Goal: Task Accomplishment & Management: Complete application form

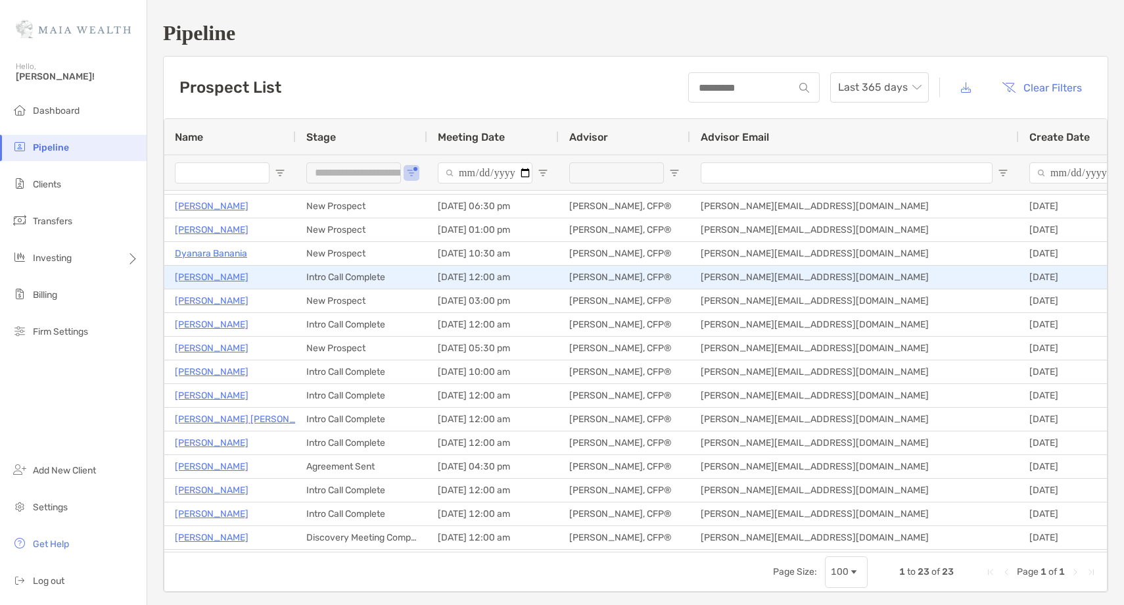
scroll to position [183, 0]
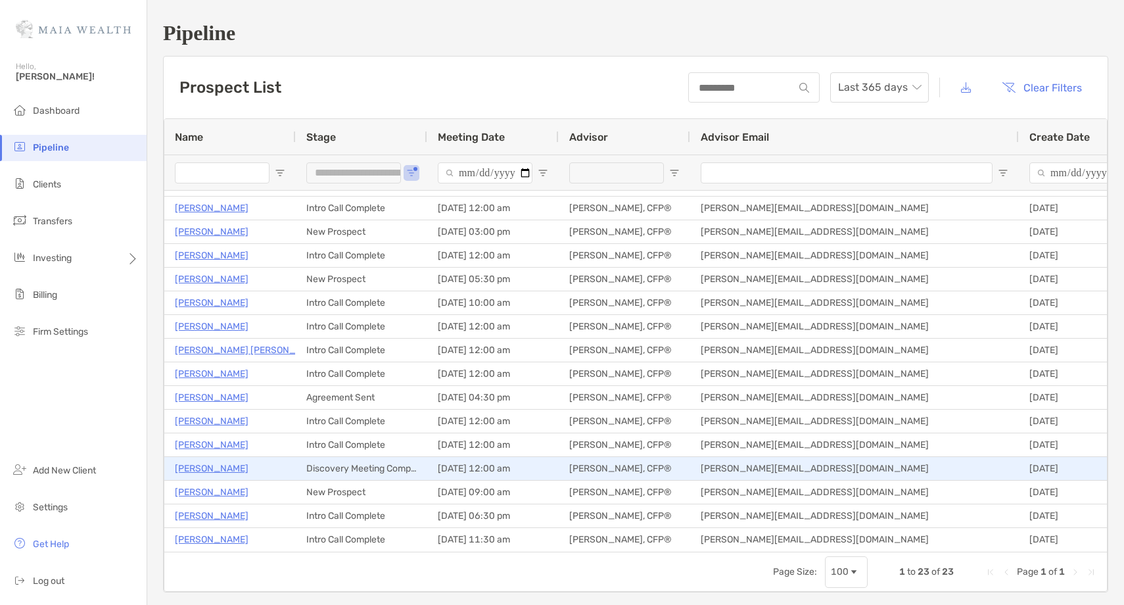
click at [204, 471] on p "Michael OMalley" at bounding box center [212, 468] width 74 height 16
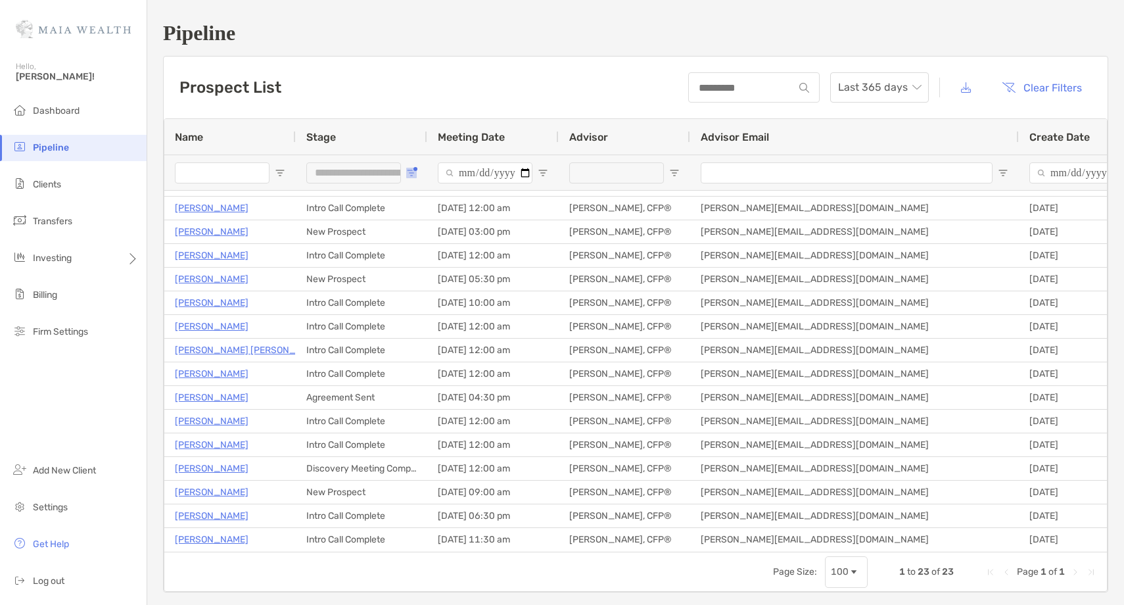
click at [409, 172] on span "Open Filter Menu" at bounding box center [411, 173] width 11 height 11
type input "**********"
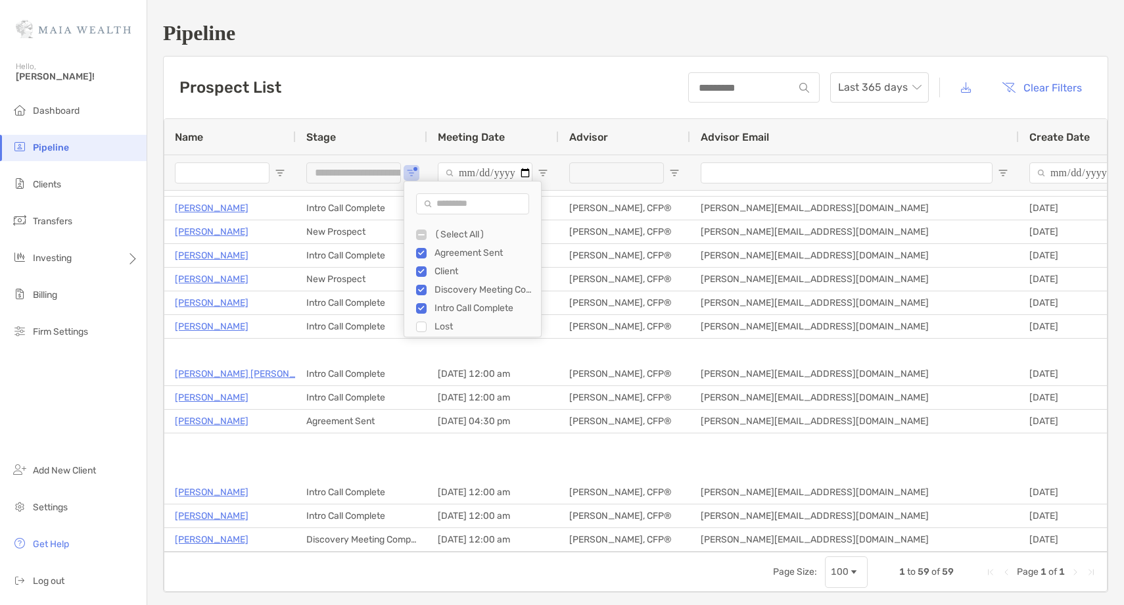
scroll to position [1, 0]
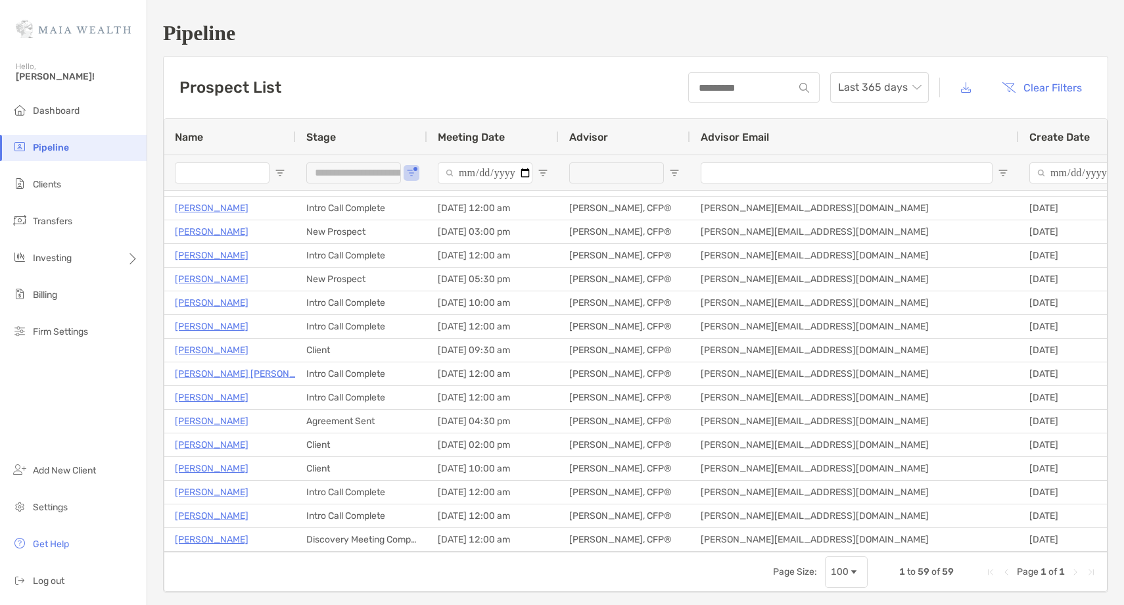
click at [231, 172] on input "Name Filter Input" at bounding box center [222, 172] width 95 height 21
type input "***"
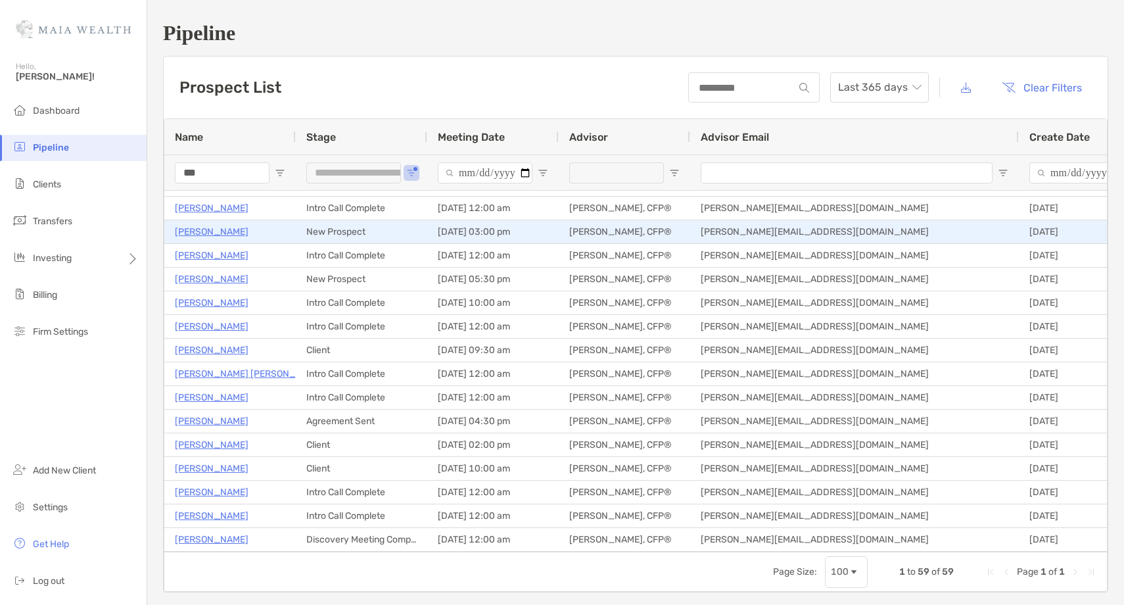
type input "**********"
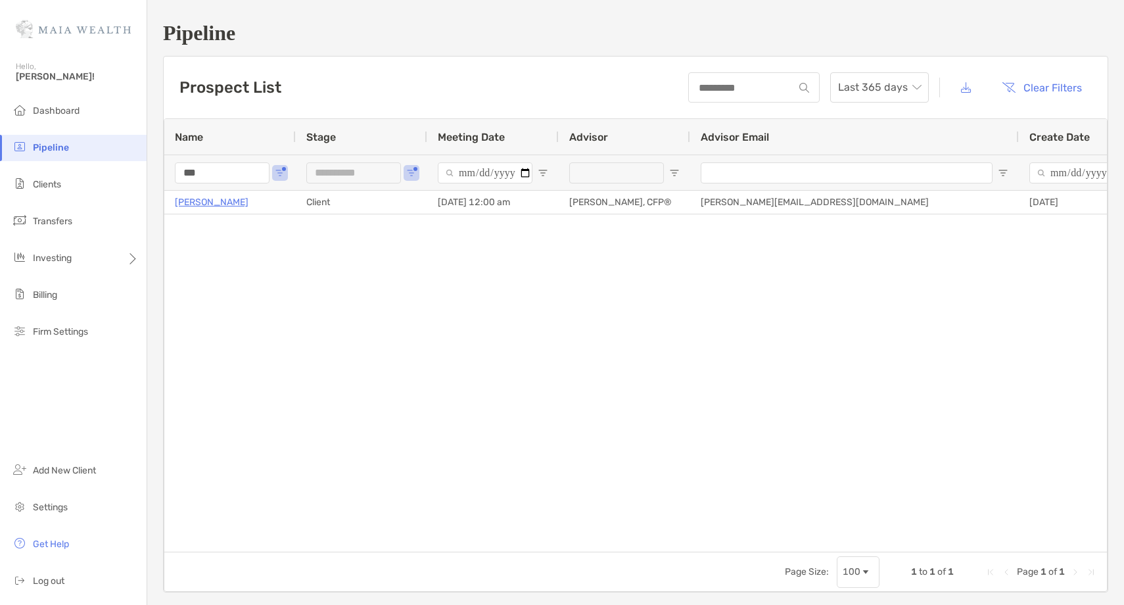
scroll to position [2, 0]
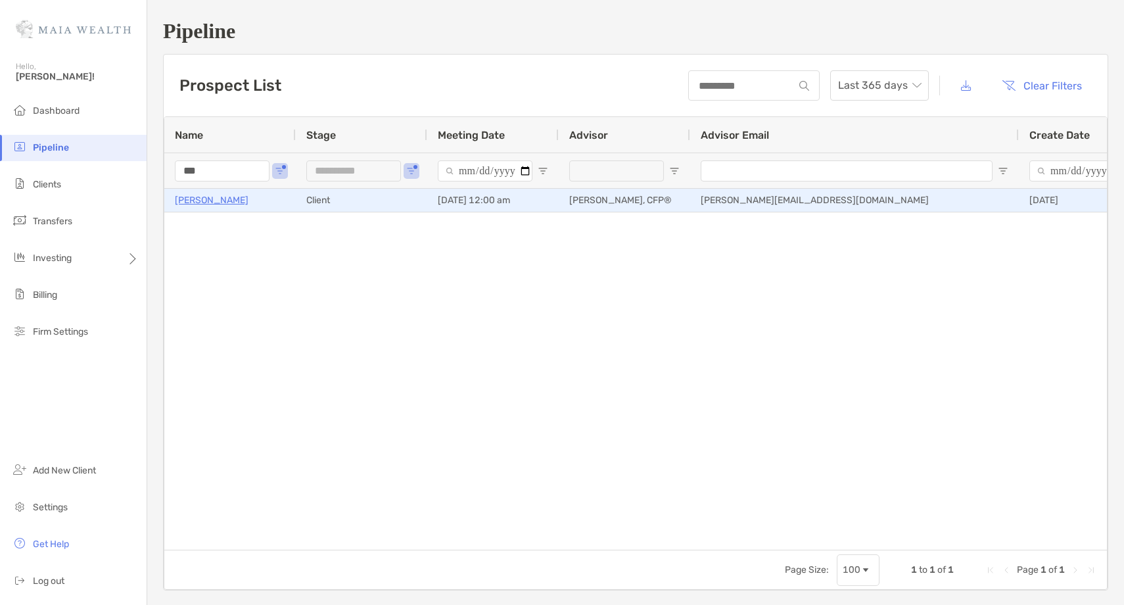
type input "***"
click at [218, 202] on p "Dariush Azimi" at bounding box center [212, 200] width 74 height 16
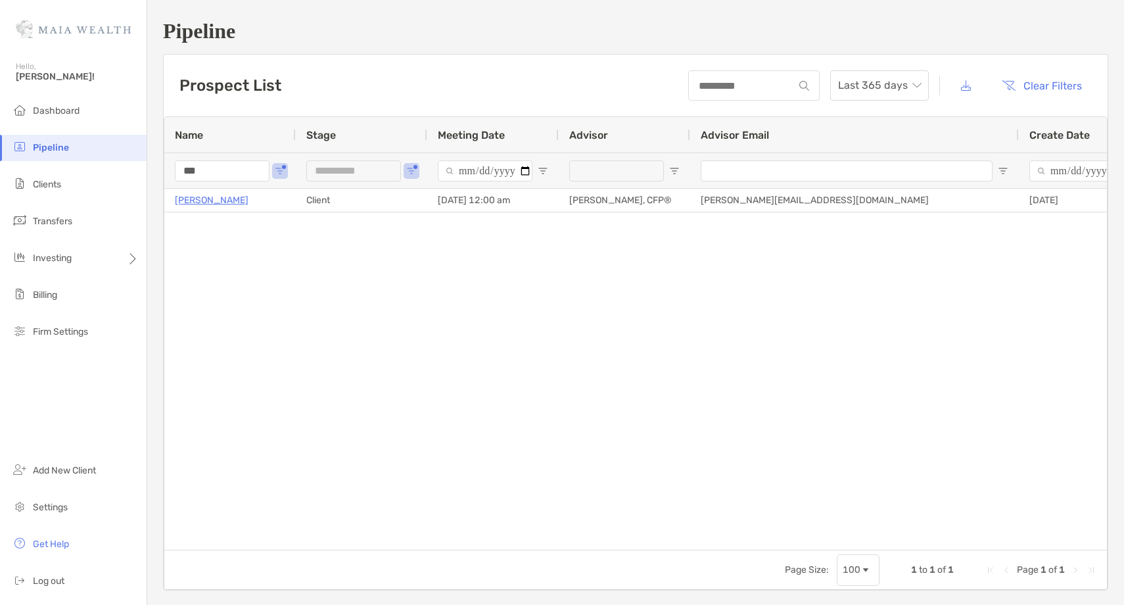
click at [189, 166] on input "***" at bounding box center [222, 170] width 95 height 21
type input "**********"
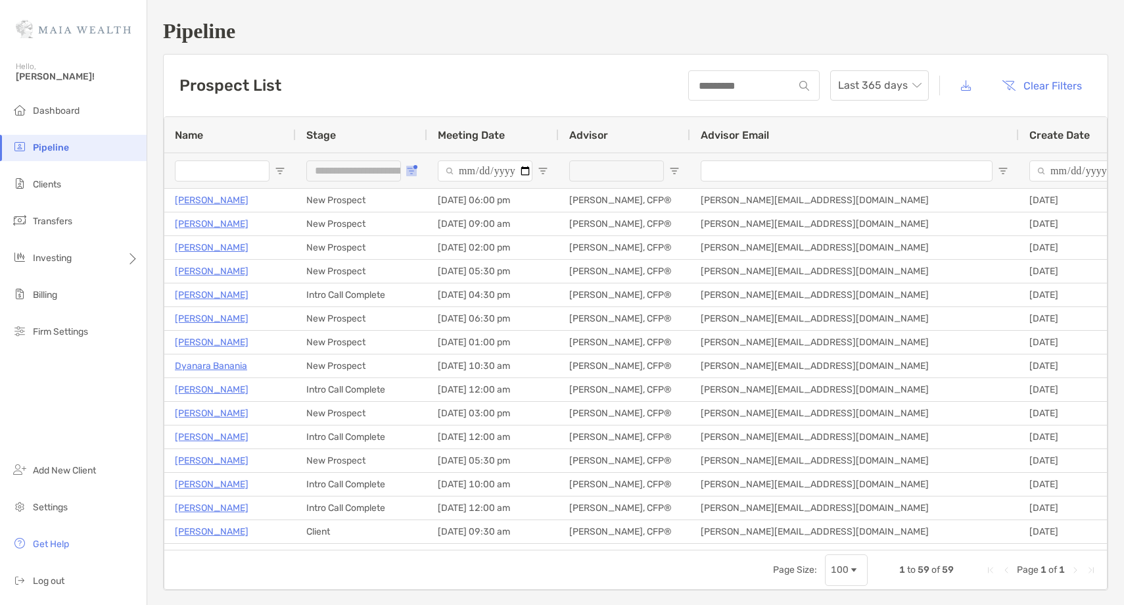
click at [415, 170] on button "Open Filter Menu" at bounding box center [411, 171] width 11 height 11
type input "**********"
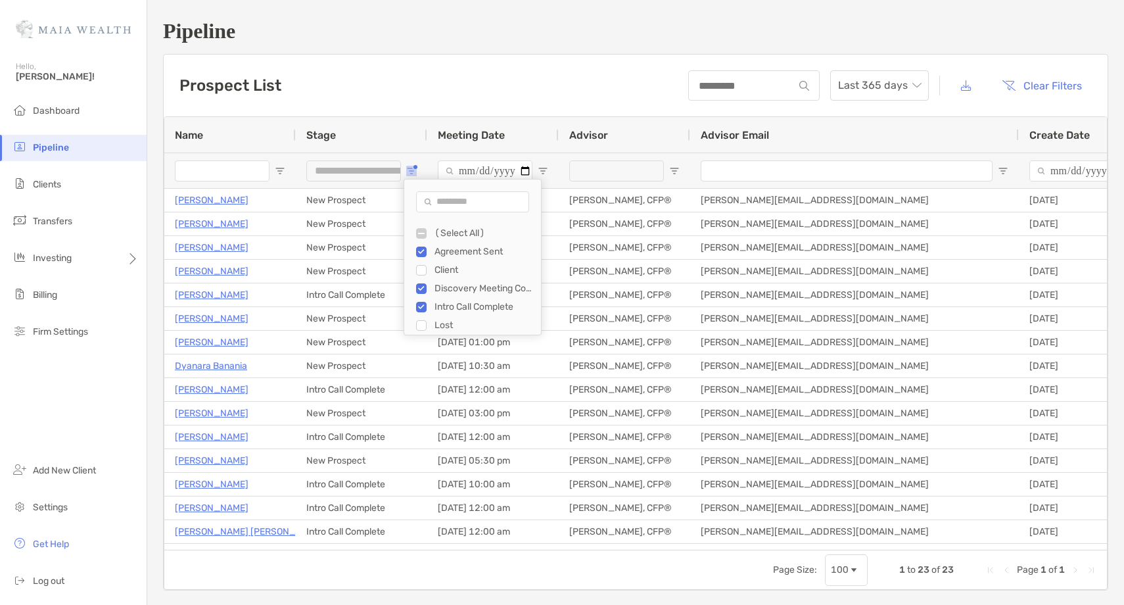
drag, startPoint x: 408, startPoint y: 170, endPoint x: 291, endPoint y: 302, distance: 175.5
click at [407, 170] on span "Open Filter Menu" at bounding box center [411, 171] width 11 height 11
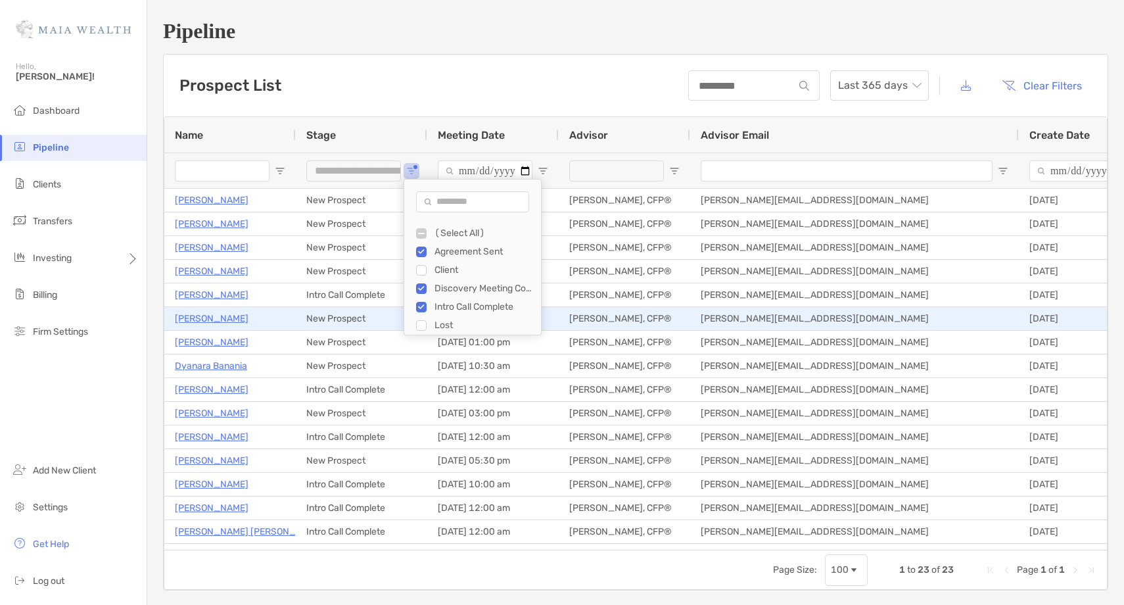
scroll to position [0, 0]
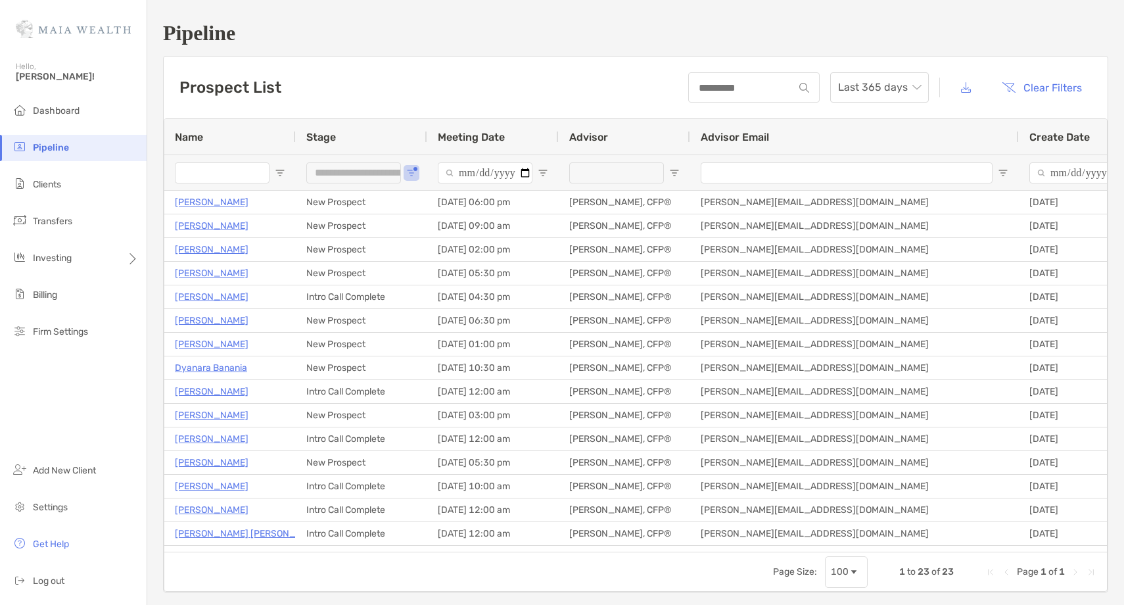
click at [447, 30] on h1 "Pipeline" at bounding box center [635, 33] width 945 height 24
click at [98, 141] on li "Pipeline" at bounding box center [73, 148] width 147 height 26
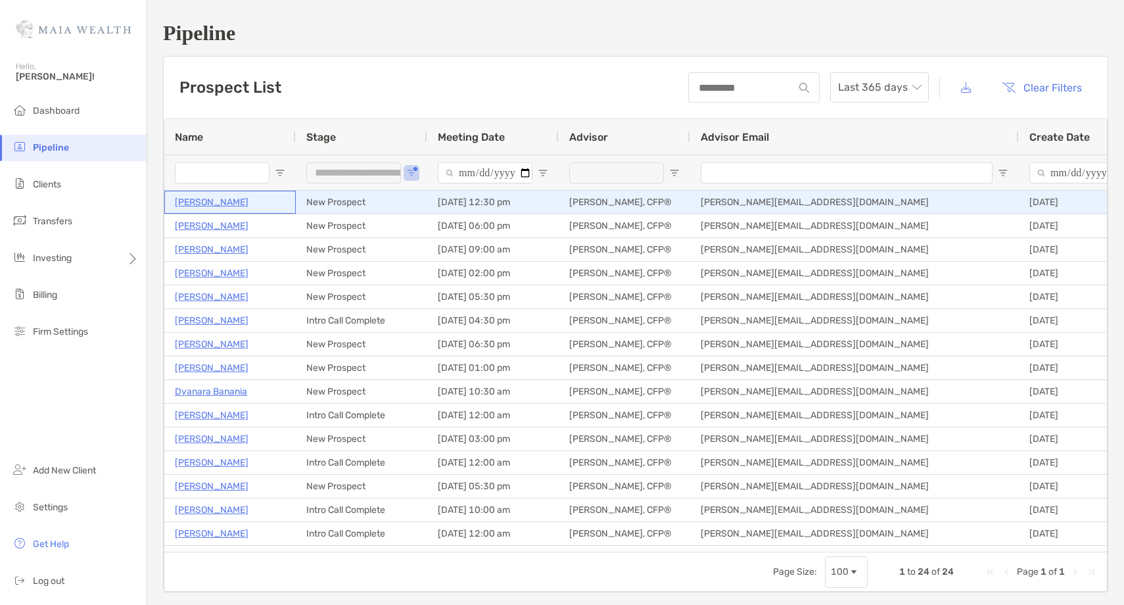
click at [208, 202] on p "[PERSON_NAME]" at bounding box center [212, 202] width 74 height 16
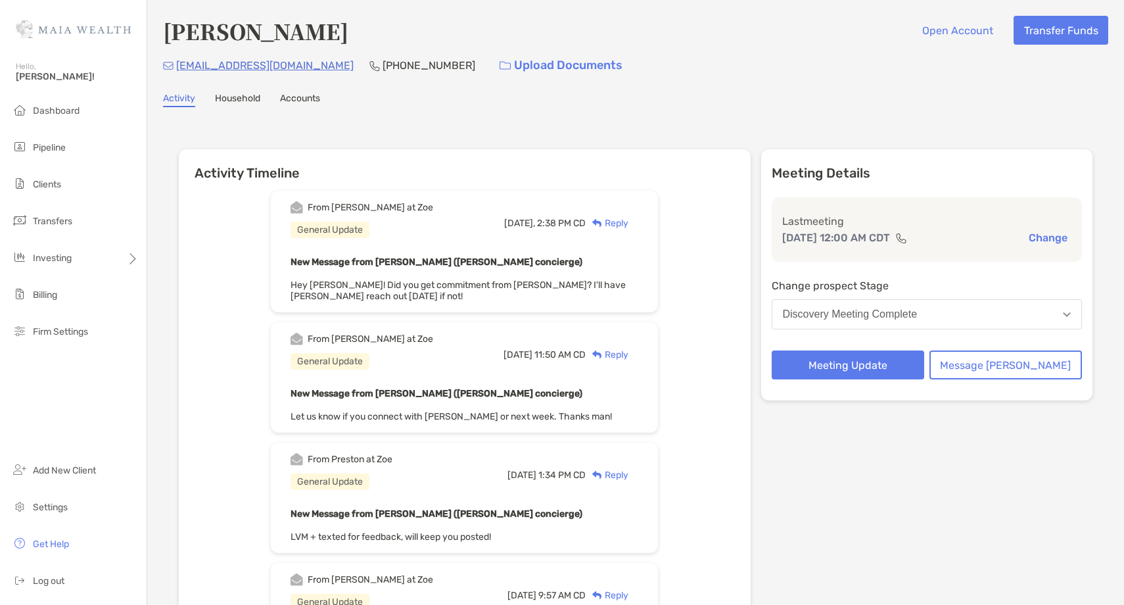
click at [628, 223] on div "Reply" at bounding box center [607, 223] width 43 height 14
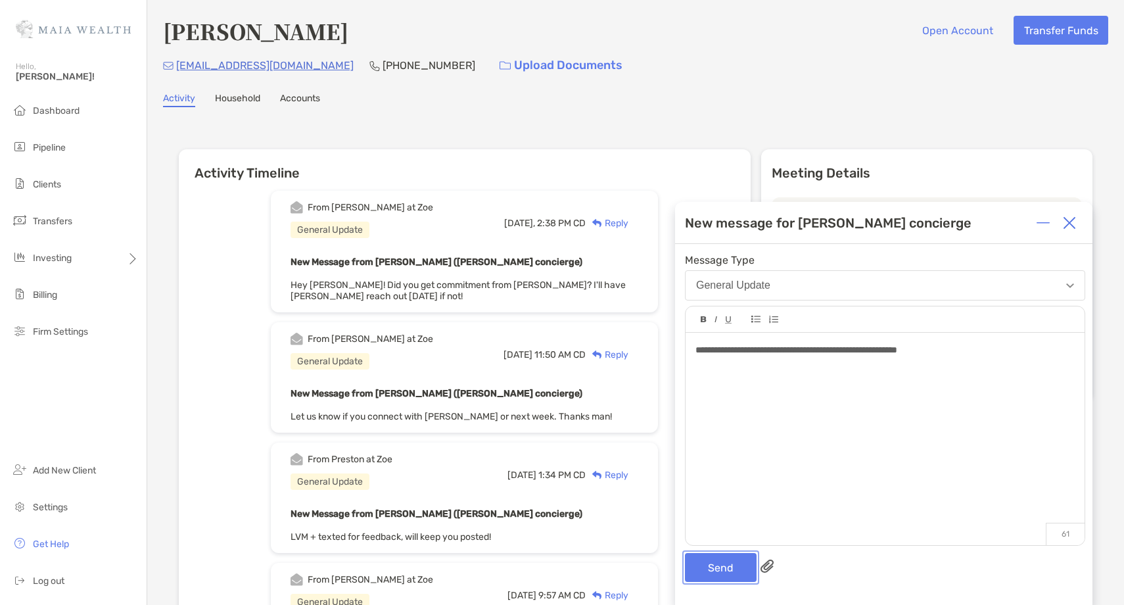
click at [709, 569] on button "Send" at bounding box center [721, 567] width 72 height 29
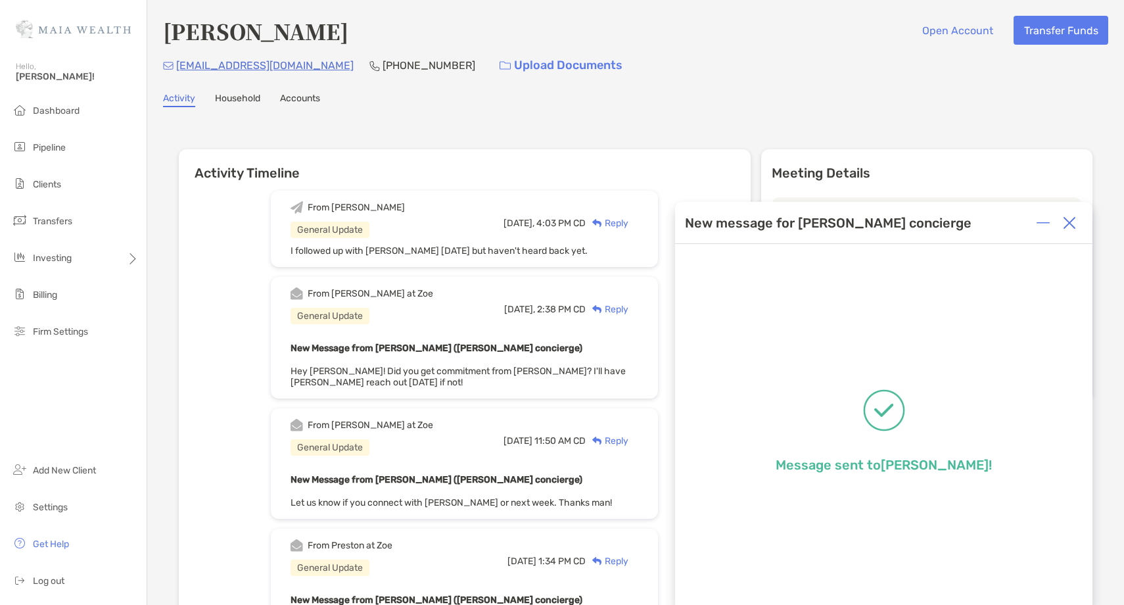
click at [1073, 223] on img at bounding box center [1069, 222] width 13 height 13
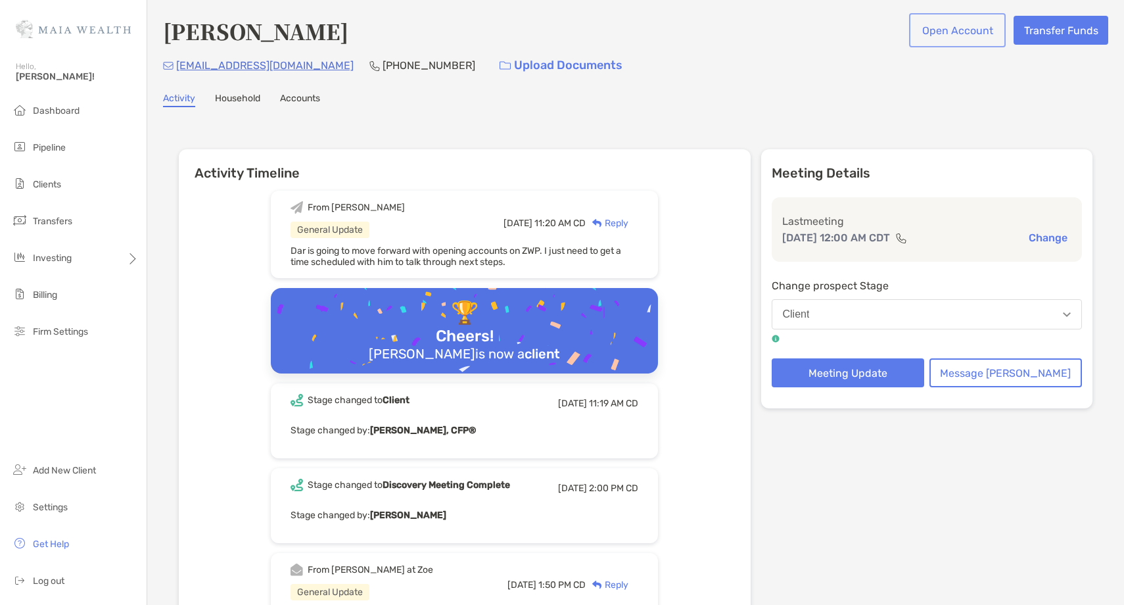
click at [940, 33] on button "Open Account" at bounding box center [957, 30] width 91 height 29
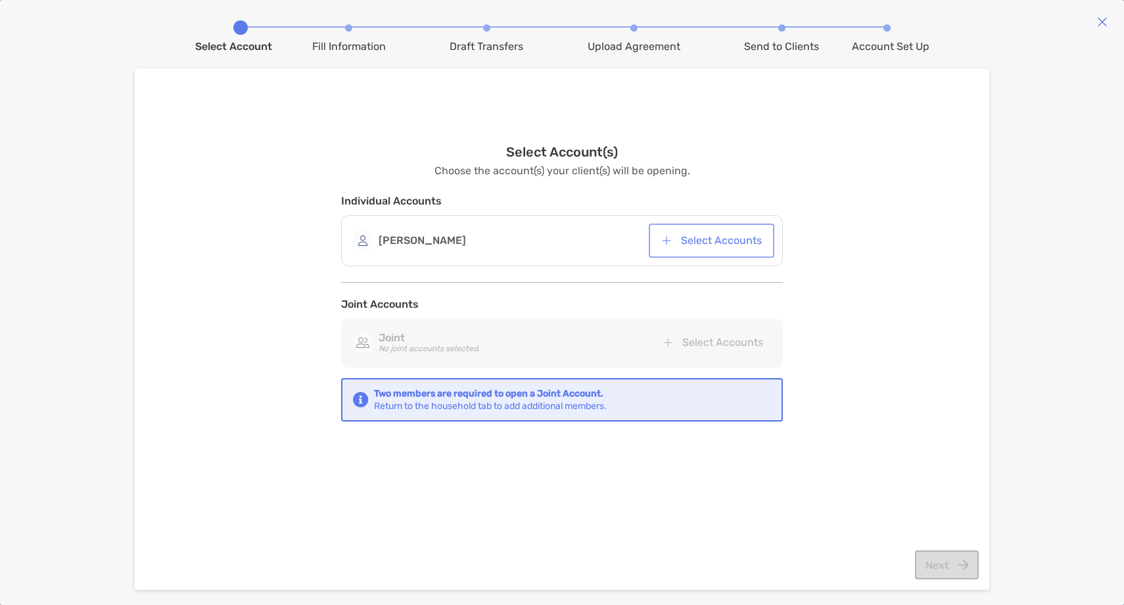
click at [734, 241] on button "Select Accounts" at bounding box center [711, 240] width 120 height 29
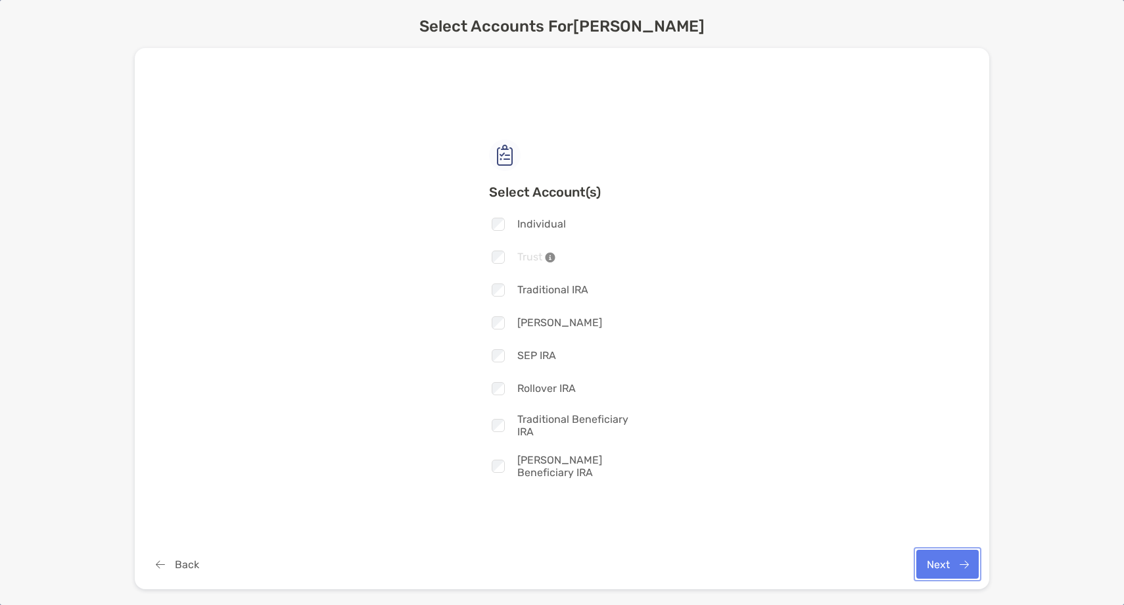
click at [925, 550] on button "Next" at bounding box center [947, 563] width 62 height 29
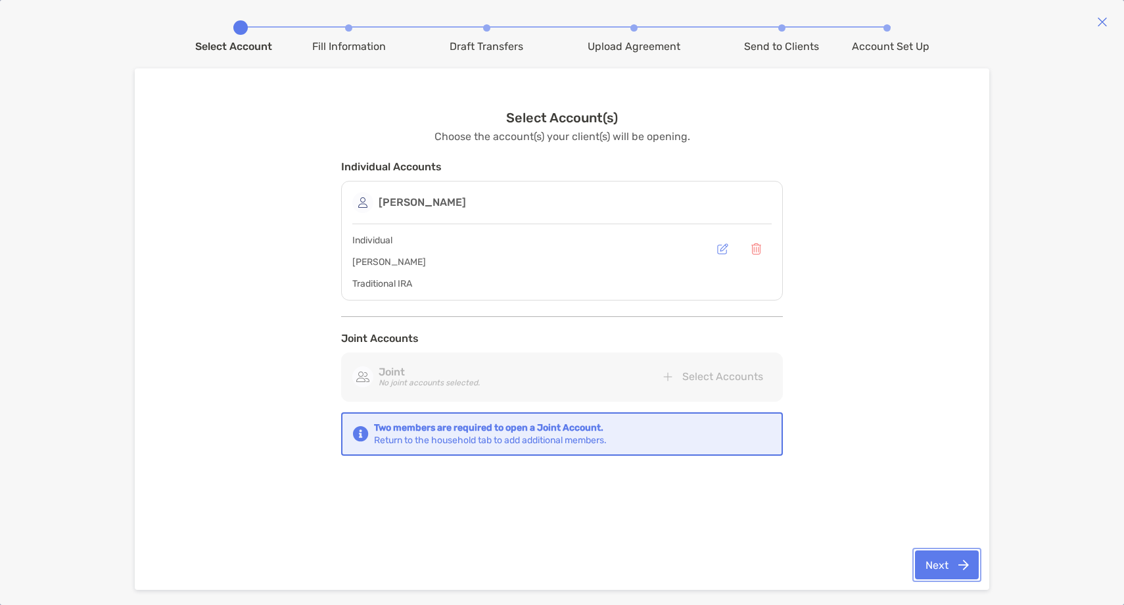
click at [935, 571] on button "Next" at bounding box center [947, 564] width 64 height 29
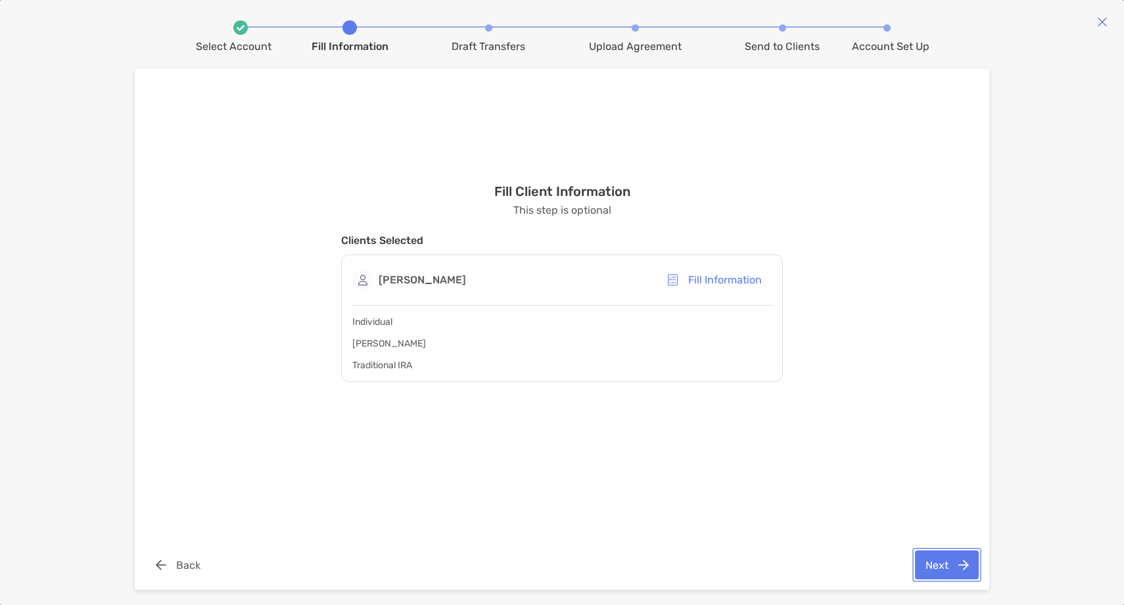
click at [956, 577] on button "Next" at bounding box center [947, 564] width 64 height 29
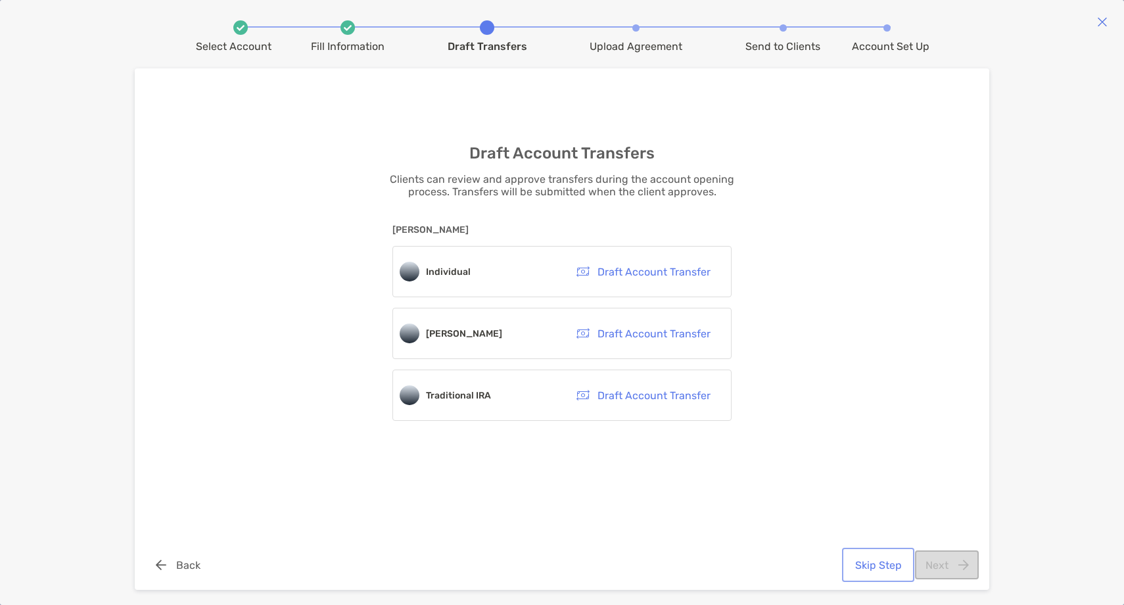
click at [863, 567] on button "Skip Step" at bounding box center [878, 564] width 67 height 29
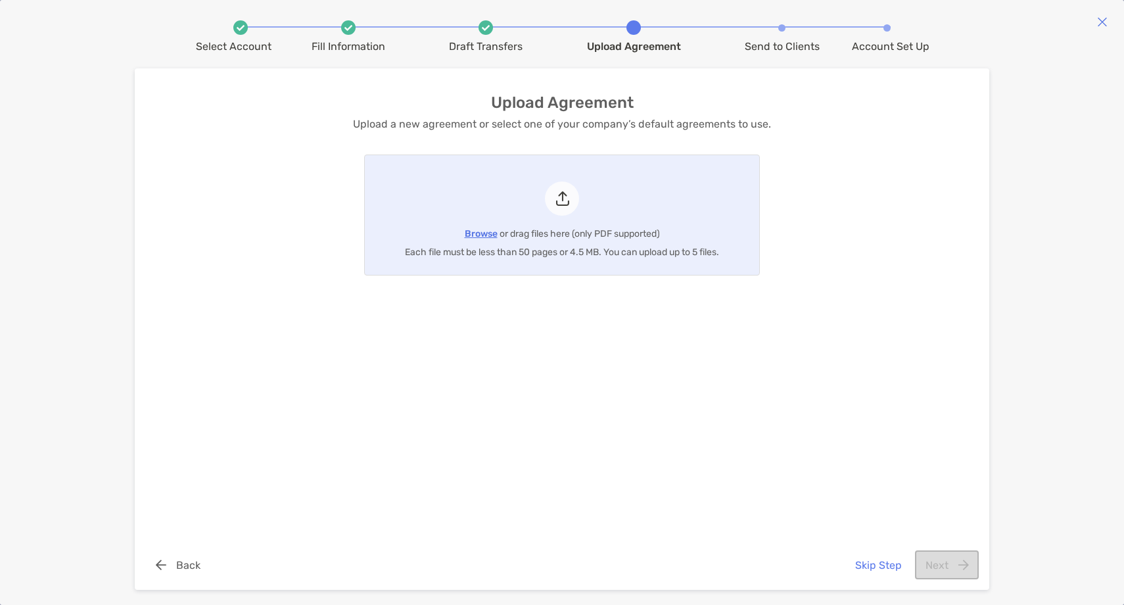
click at [472, 235] on span "Browse" at bounding box center [481, 233] width 33 height 11
click at [365, 235] on input "Browse or drag files here (only PDF supported) Each file must be less than 50 p…" at bounding box center [365, 215] width 0 height 120
click at [938, 553] on button "Next" at bounding box center [947, 564] width 64 height 29
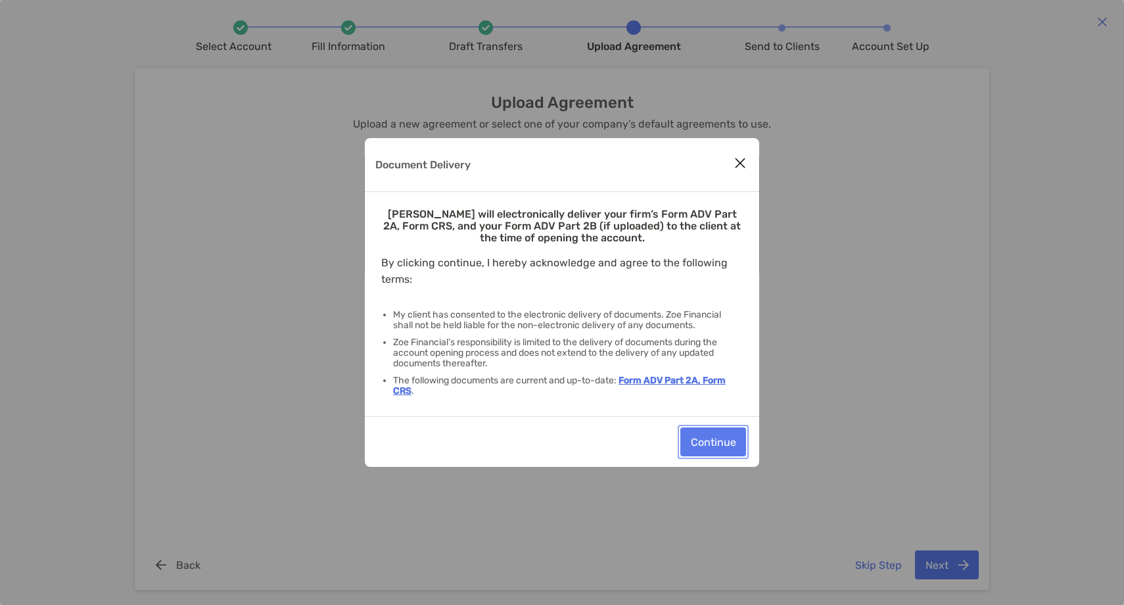
click at [724, 434] on button "Continue" at bounding box center [713, 441] width 66 height 29
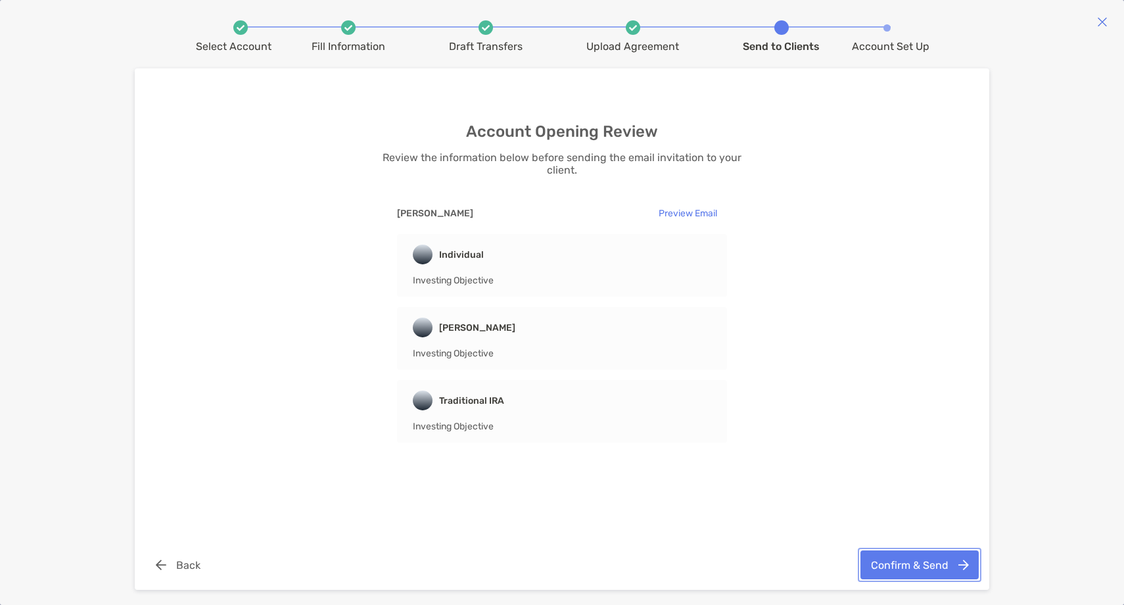
click at [906, 567] on button "Confirm & Send" at bounding box center [919, 564] width 118 height 29
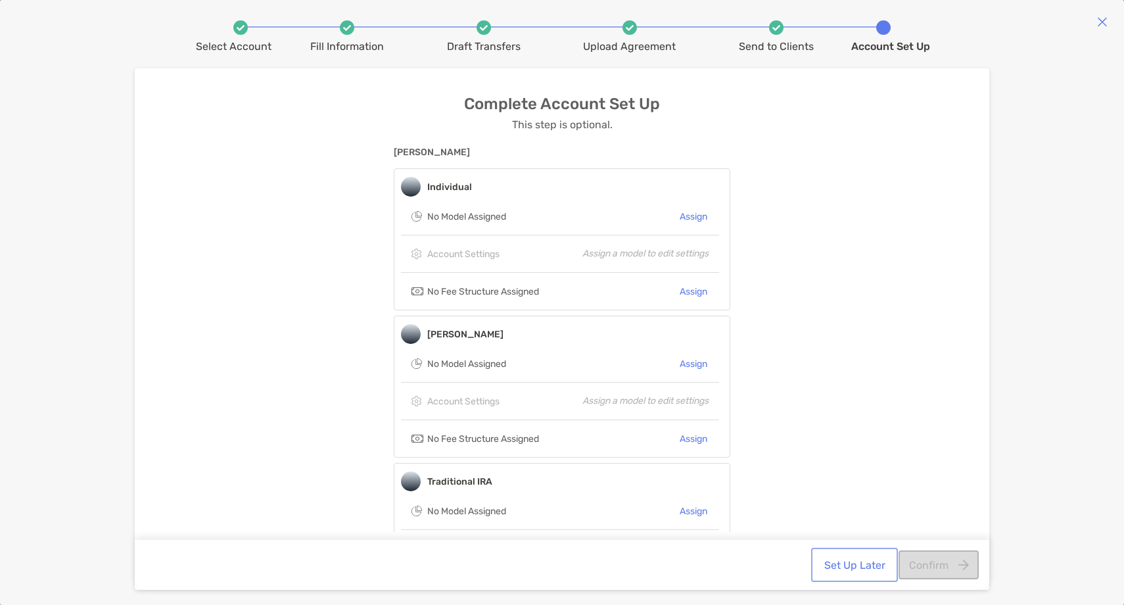
click at [863, 571] on button "Set Up Later" at bounding box center [855, 564] width 82 height 29
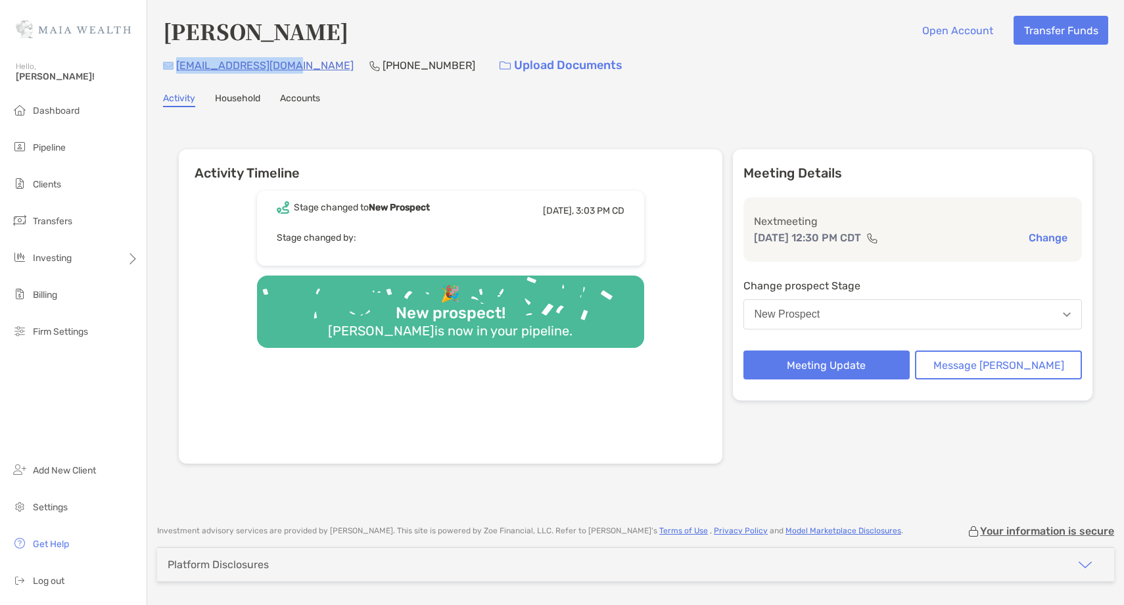
drag, startPoint x: 294, startPoint y: 64, endPoint x: 172, endPoint y: 64, distance: 122.9
click at [172, 65] on div "[EMAIL_ADDRESS][DOMAIN_NAME] [PHONE_NUMBER] Upload Documents" at bounding box center [635, 65] width 945 height 28
copy div "[EMAIL_ADDRESS][DOMAIN_NAME]"
